Goal: Obtain resource: Obtain resource

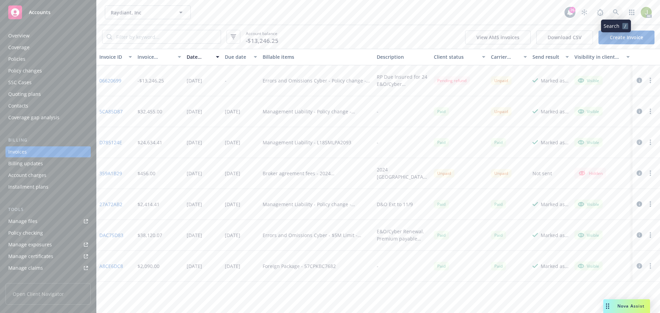
click at [612, 14] on link at bounding box center [616, 13] width 14 height 14
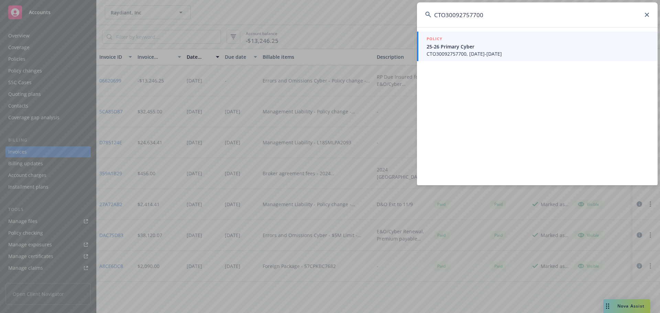
type input "CTO30092757700"
click at [495, 51] on span "CTO30092757700, [DATE]-[DATE]" at bounding box center [538, 53] width 223 height 7
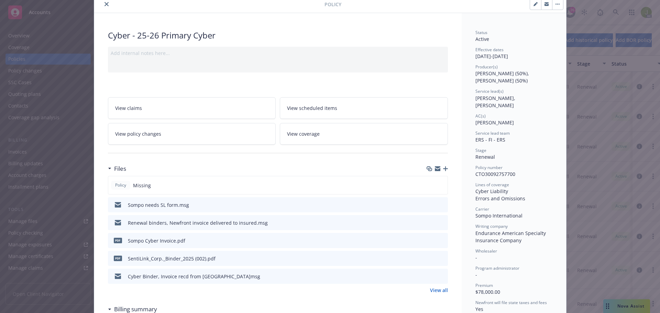
scroll to position [34, 0]
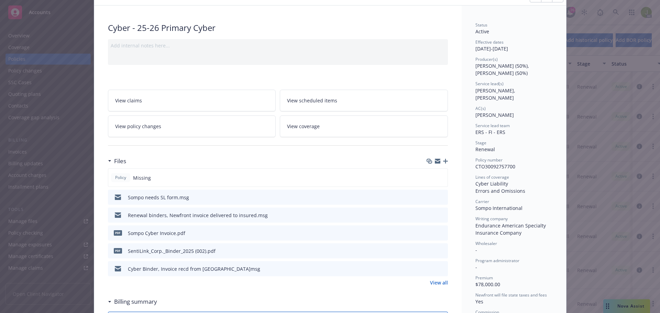
click at [439, 233] on icon "preview file" at bounding box center [442, 232] width 6 height 5
